Goal: Communication & Community: Answer question/provide support

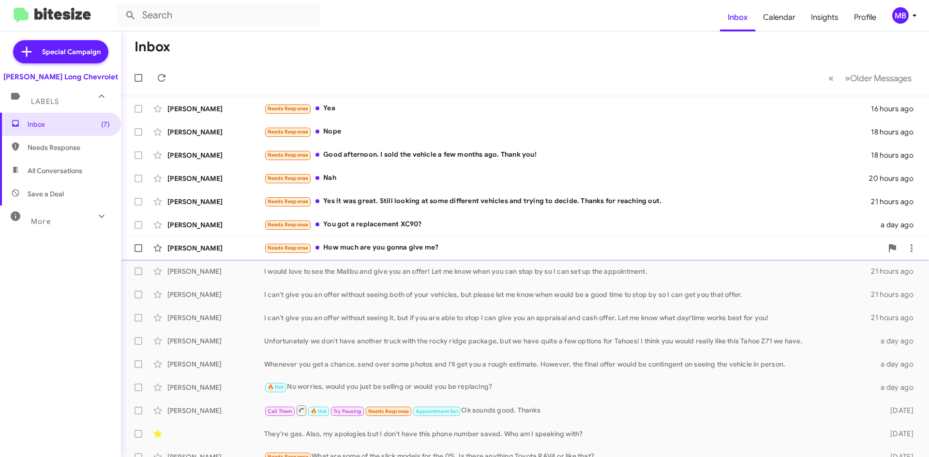
click at [530, 246] on div "Needs Response How much are you gonna give me?" at bounding box center [573, 247] width 618 height 11
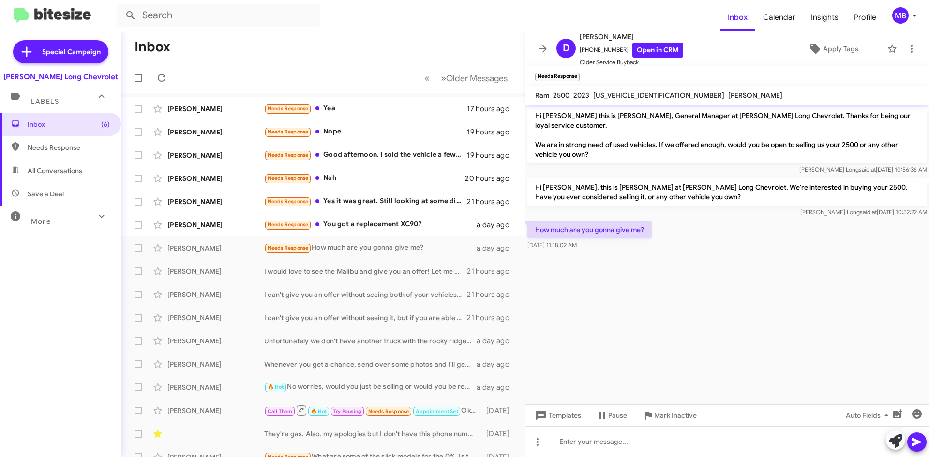
click at [71, 148] on span "Needs Response" at bounding box center [69, 148] width 82 height 10
type input "in:needs-response"
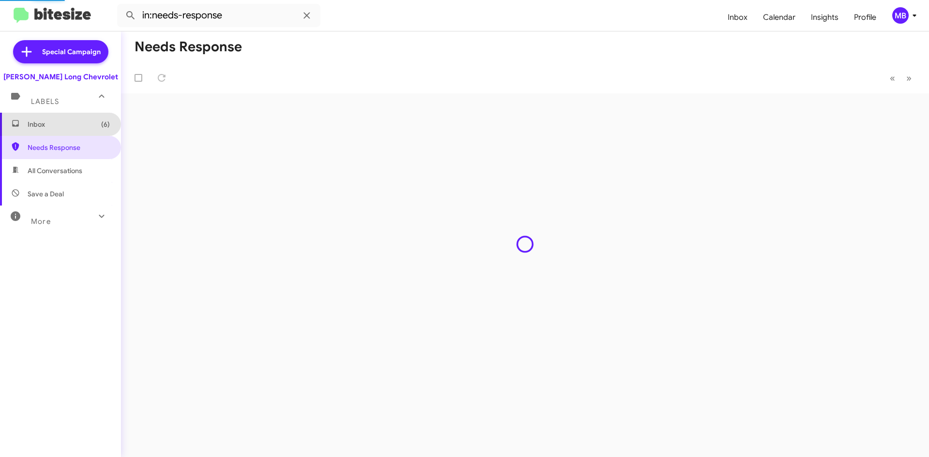
click at [64, 133] on span "Inbox (6)" at bounding box center [60, 124] width 121 height 23
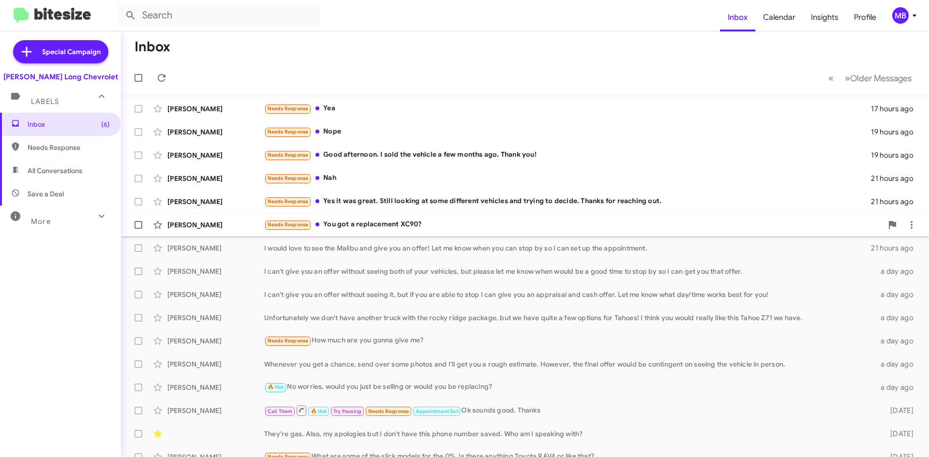
click at [456, 228] on div "Needs Response You got a replacement XC90?" at bounding box center [573, 224] width 618 height 11
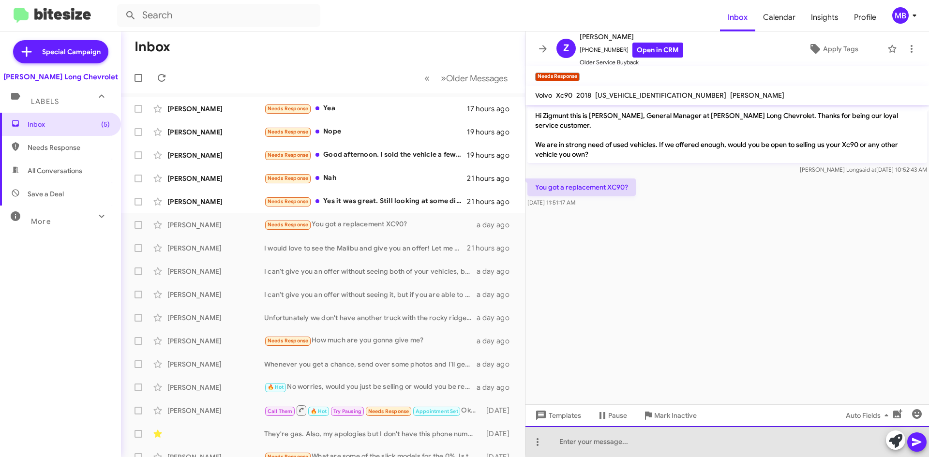
click at [800, 432] on div at bounding box center [726, 441] width 403 height 31
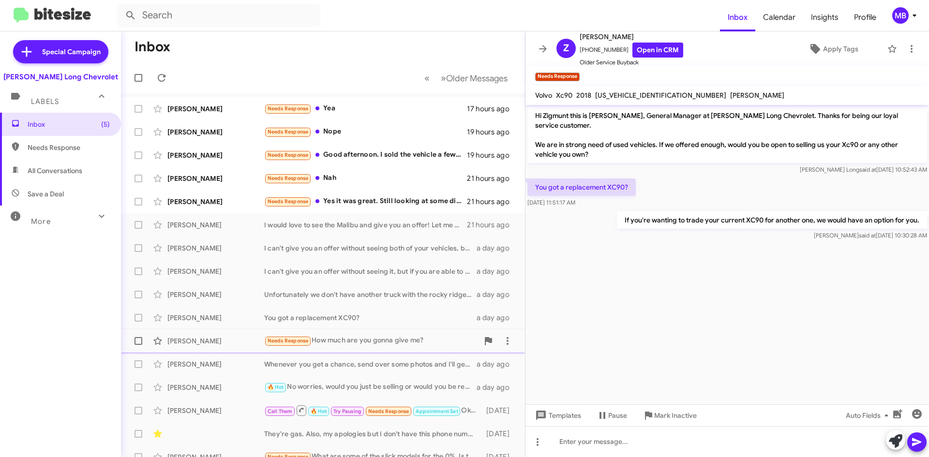
click at [400, 337] on div "Needs Response How much are you gonna give me?" at bounding box center [371, 340] width 214 height 11
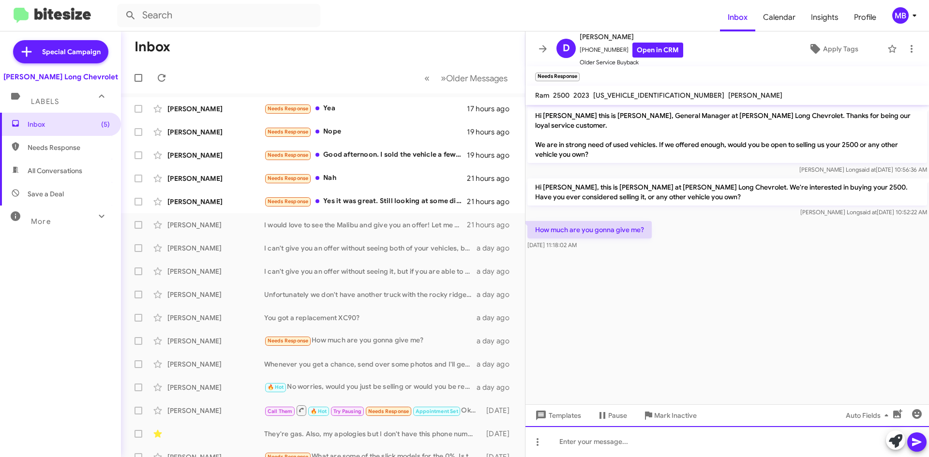
click at [758, 444] on div at bounding box center [726, 441] width 403 height 31
drag, startPoint x: 23, startPoint y: 52, endPoint x: 613, endPoint y: 436, distance: 704.7
click at [612, 432] on div "Unfortunately" at bounding box center [726, 441] width 403 height 31
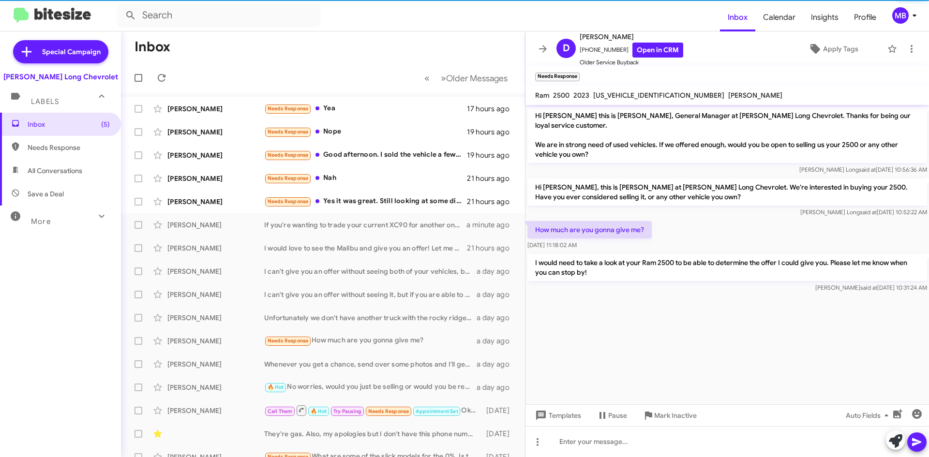
click at [62, 141] on span "Needs Response" at bounding box center [60, 147] width 121 height 23
type input "in:needs-response"
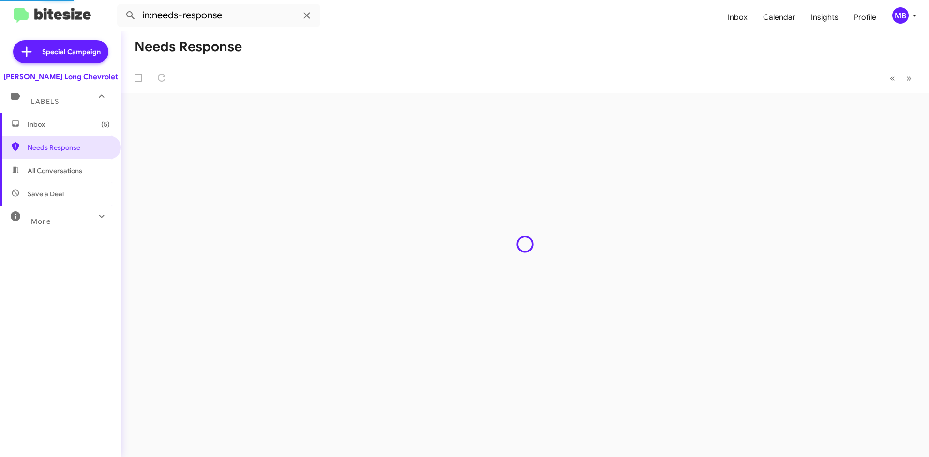
click at [75, 129] on span "Inbox (5)" at bounding box center [60, 124] width 121 height 23
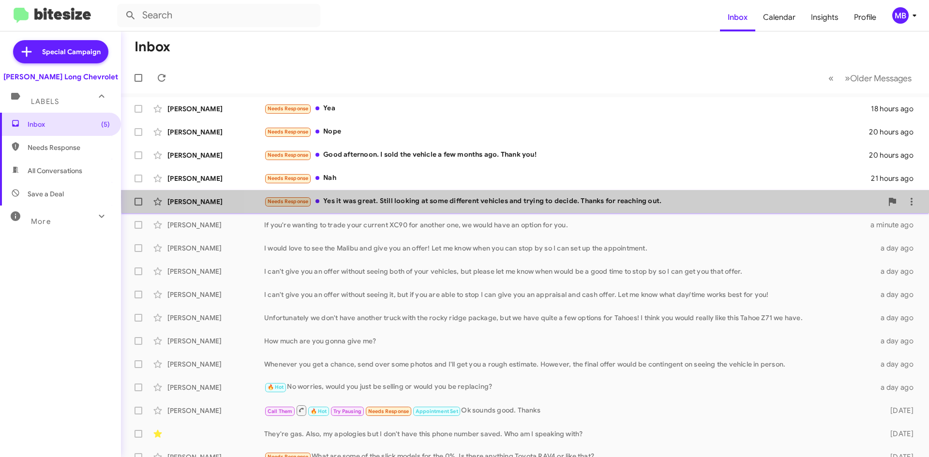
click at [709, 197] on div "Needs Response Yes it was great. Still looking at some different vehicles and t…" at bounding box center [573, 201] width 618 height 11
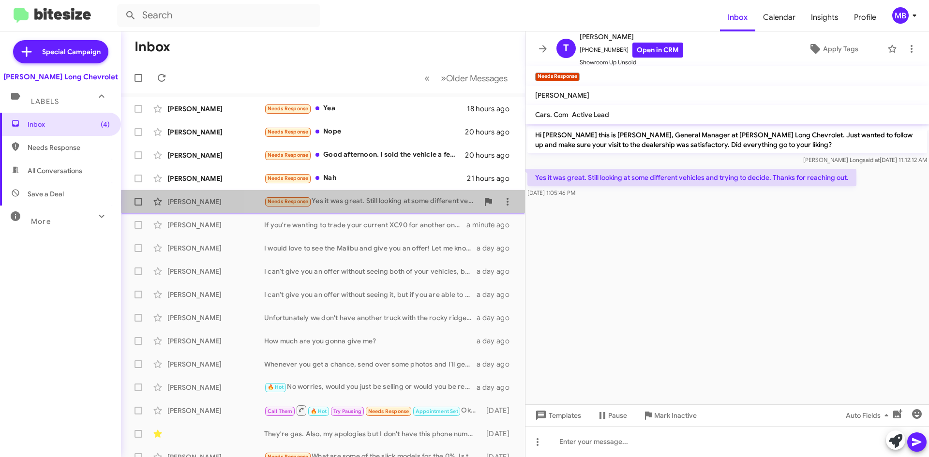
click at [510, 202] on span "[PERSON_NAME] Needs Response Yes it was great. Still looking at some different …" at bounding box center [323, 201] width 404 height 23
click at [503, 206] on icon at bounding box center [508, 202] width 12 height 12
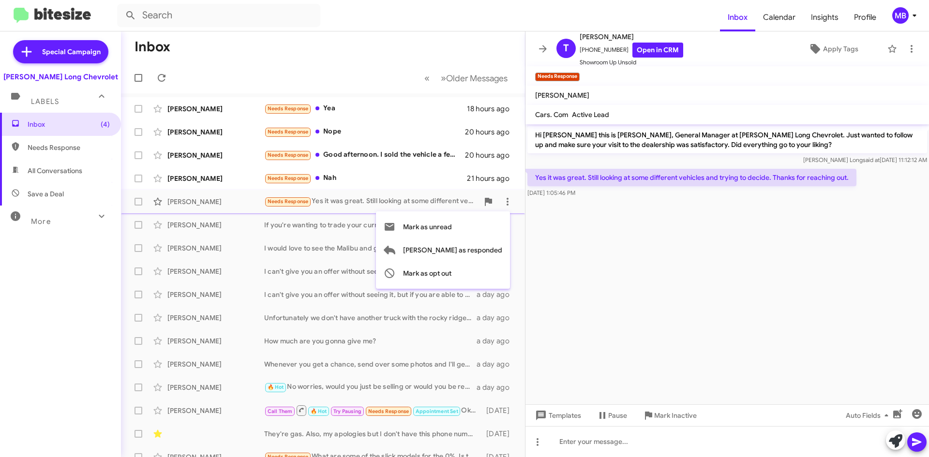
click at [22, 141] on div at bounding box center [464, 228] width 929 height 457
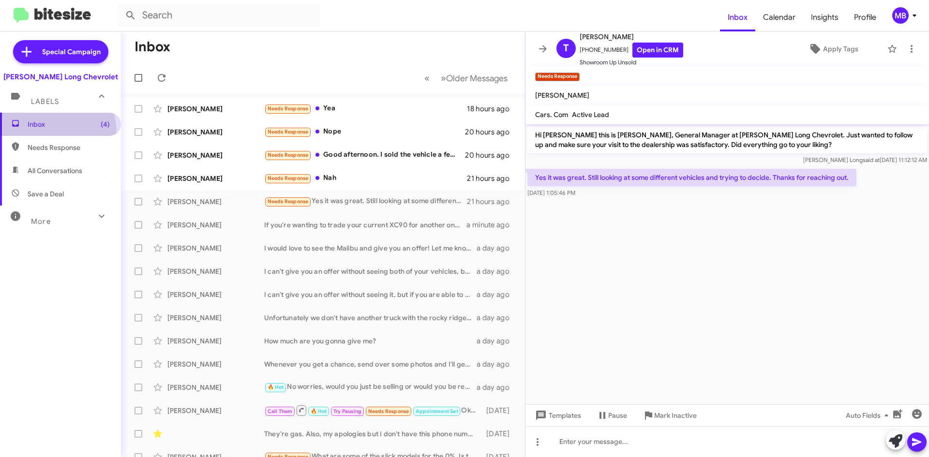
click at [31, 135] on span "Inbox (4)" at bounding box center [60, 124] width 121 height 23
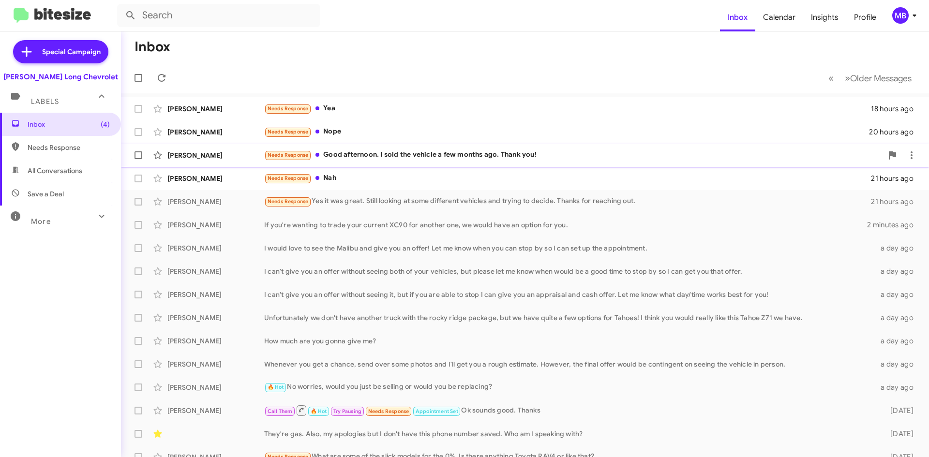
click at [459, 153] on div "Needs Response Good afternoon. I sold the vehicle a few months ago. Thank you!" at bounding box center [573, 154] width 618 height 11
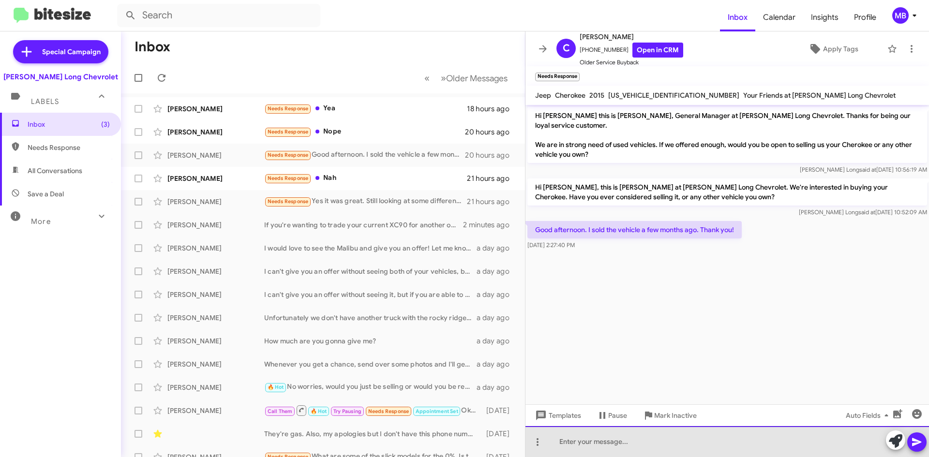
click at [716, 446] on div at bounding box center [726, 441] width 403 height 31
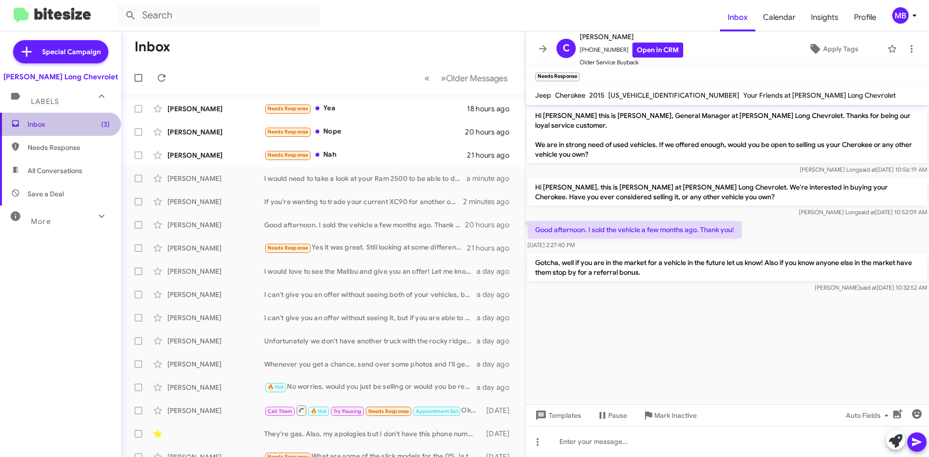
click at [88, 134] on span "Inbox (3)" at bounding box center [60, 124] width 121 height 23
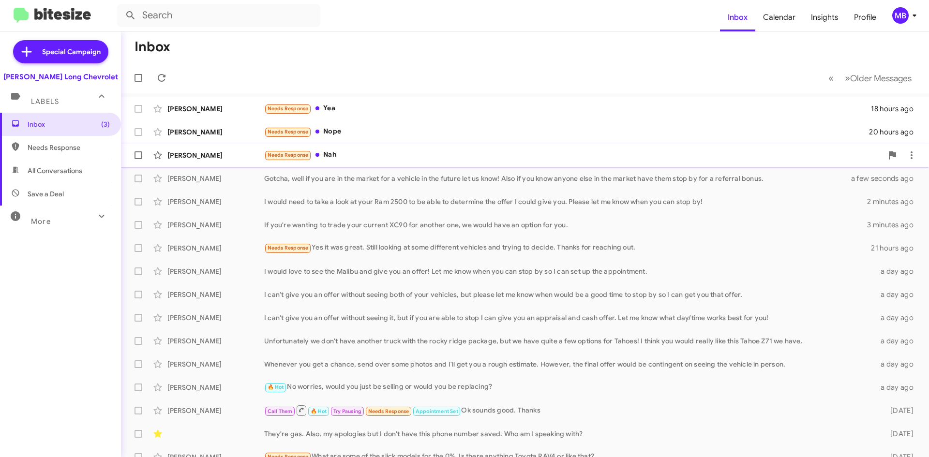
click at [345, 158] on div "Needs Response Nah" at bounding box center [573, 154] width 618 height 11
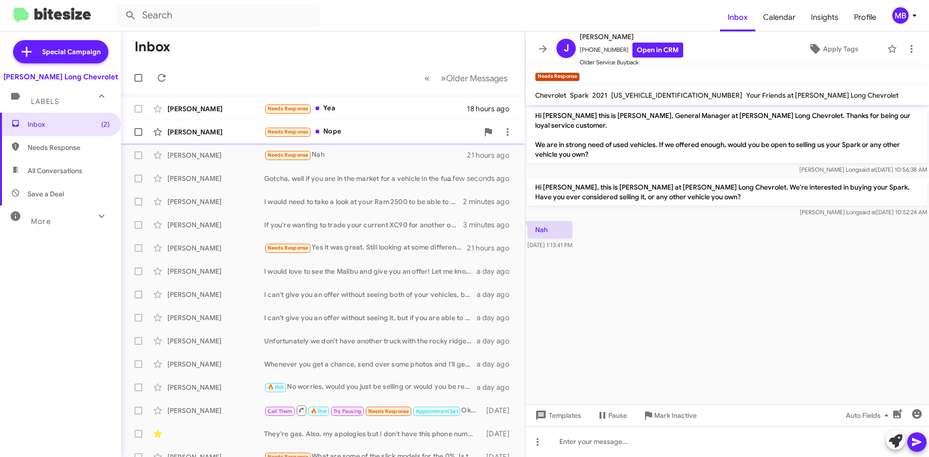
click at [390, 133] on div "Needs Response Nope" at bounding box center [371, 131] width 214 height 11
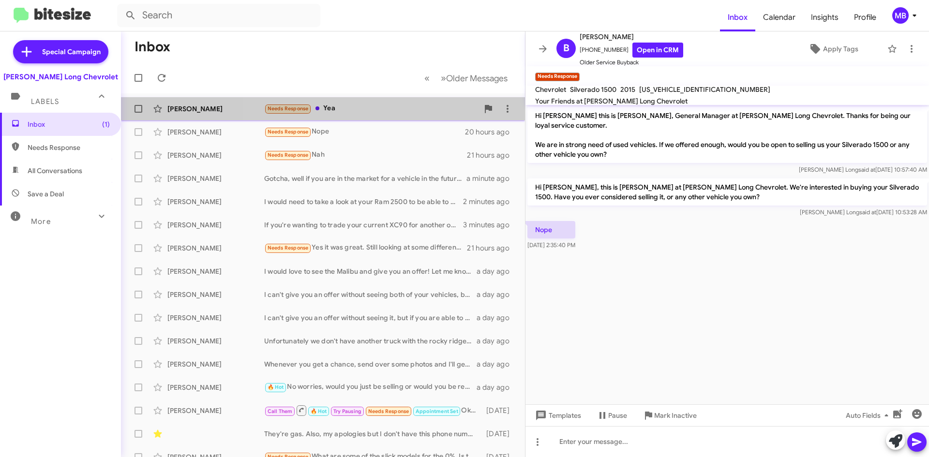
click at [391, 100] on div "[PERSON_NAME] Needs Response Yea 18 hours ago" at bounding box center [323, 108] width 388 height 19
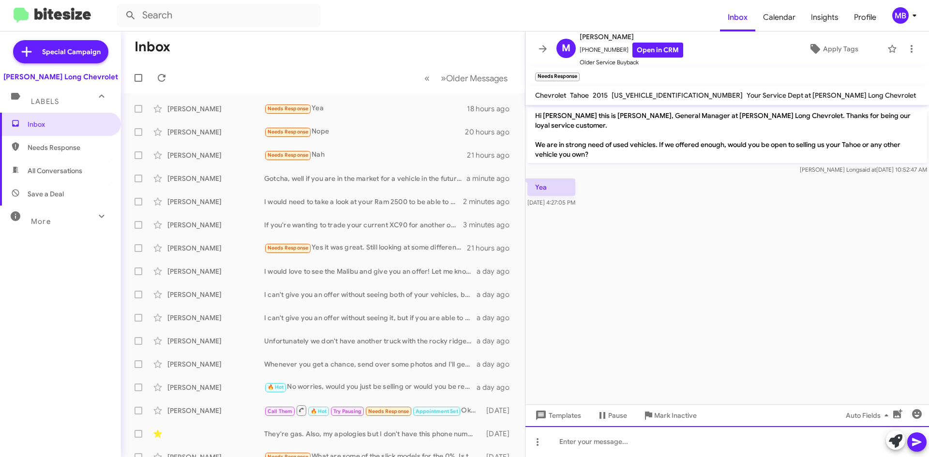
click at [679, 433] on div at bounding box center [726, 441] width 403 height 31
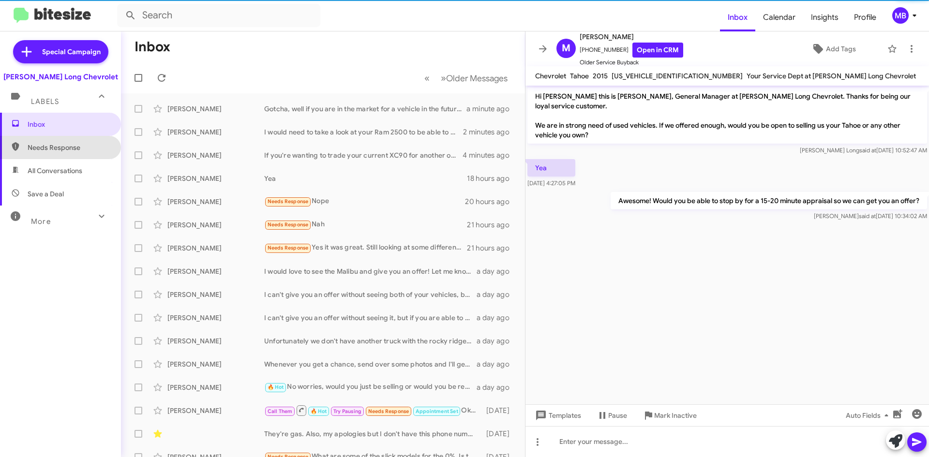
click at [76, 144] on span "Needs Response" at bounding box center [69, 148] width 82 height 10
type input "in:needs-response"
